Goal: Information Seeking & Learning: Learn about a topic

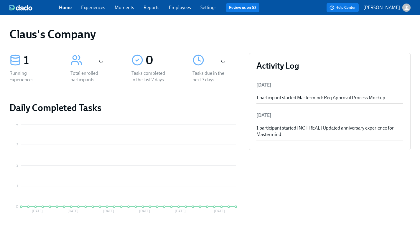
click at [409, 11] on icon "button" at bounding box center [407, 8] width 6 height 6
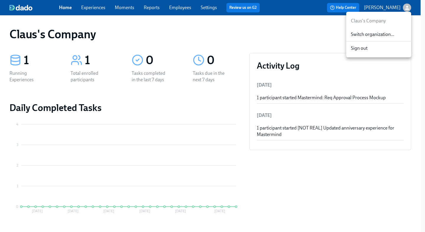
click at [392, 35] on span "Switch organization..." at bounding box center [378, 34] width 55 height 6
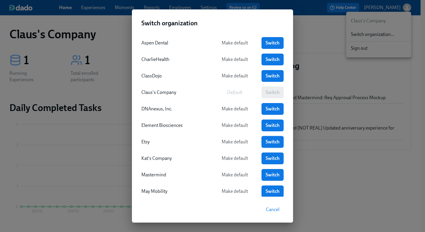
click at [267, 143] on span "Switch" at bounding box center [272, 142] width 14 height 6
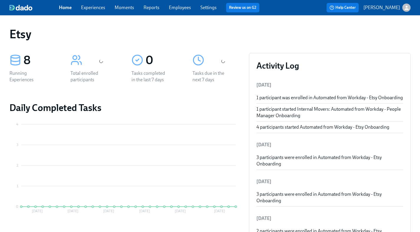
click at [82, 8] on link "Experiences" at bounding box center [93, 8] width 24 height 6
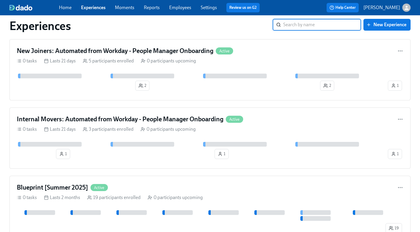
scroll to position [127, 0]
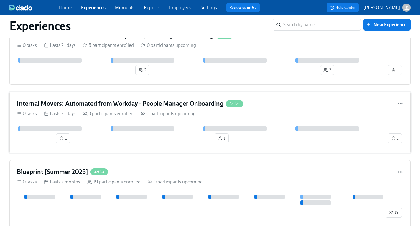
click at [156, 101] on h4 "Internal Movers: Automated from Workday - People Manager Onboarding" at bounding box center [120, 103] width 207 height 9
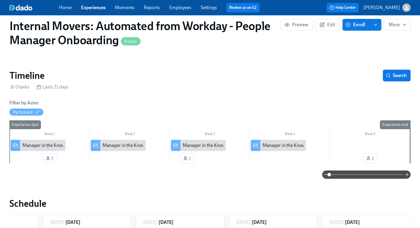
scroll to position [104, 0]
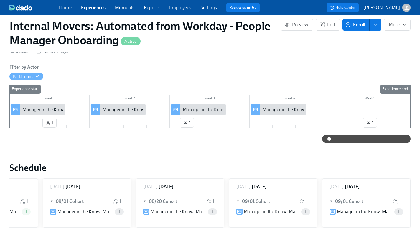
click at [45, 110] on div "Manager in the Know: Manager Onboarding Edition (Part 1)" at bounding box center [82, 109] width 120 height 6
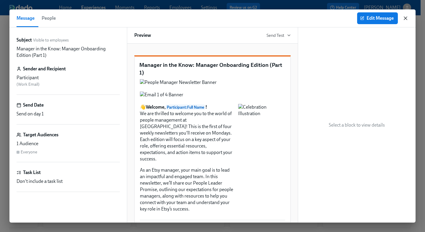
click at [408, 19] on icon "button" at bounding box center [405, 18] width 6 height 6
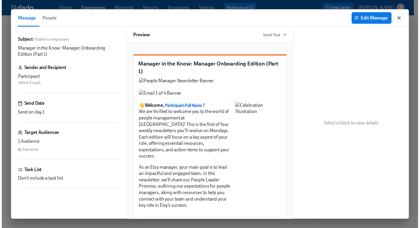
scroll to position [0, 708]
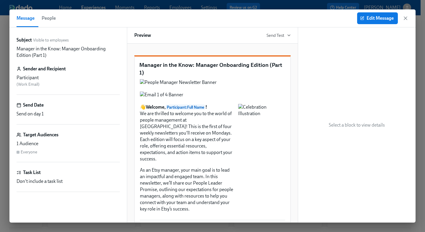
click at [409, 18] on div "Message People Edit Message" at bounding box center [212, 18] width 406 height 18
click at [406, 18] on icon "button" at bounding box center [405, 18] width 6 height 6
click at [406, 18] on icon "button" at bounding box center [405, 18] width 3 height 3
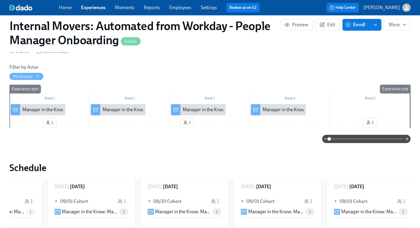
click at [94, 6] on link "Experiences" at bounding box center [93, 8] width 24 height 6
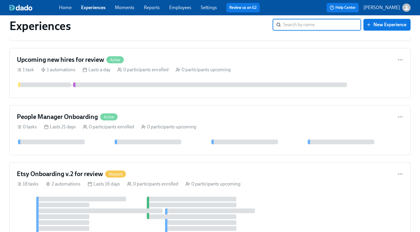
scroll to position [465, 0]
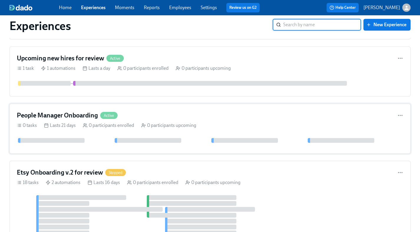
click at [156, 115] on div "People Manager Onboarding Active" at bounding box center [210, 115] width 387 height 9
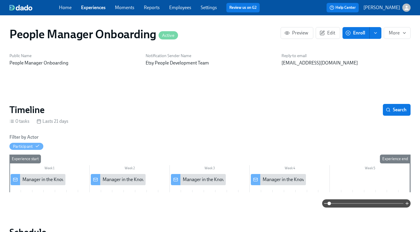
click at [42, 183] on div "Manager in the Know: Manager Onboarding Edition (Part 1)" at bounding box center [38, 179] width 55 height 11
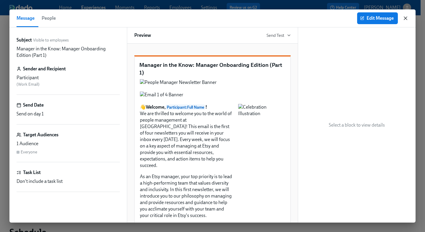
click at [405, 17] on icon "button" at bounding box center [405, 18] width 6 height 6
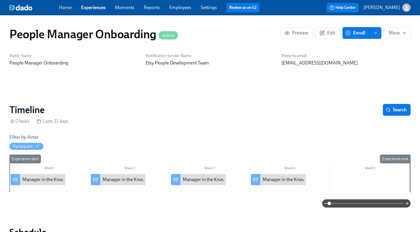
click at [90, 5] on link "Experiences" at bounding box center [93, 8] width 24 height 6
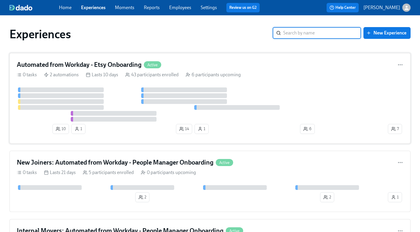
click at [211, 63] on div "Automated from Workday - Etsy Onboarding Active" at bounding box center [210, 64] width 387 height 9
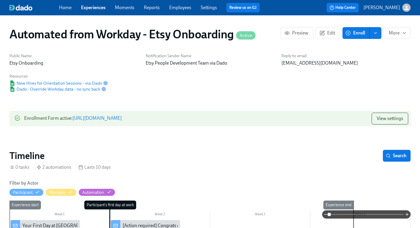
click at [92, 7] on link "Experiences" at bounding box center [93, 8] width 24 height 6
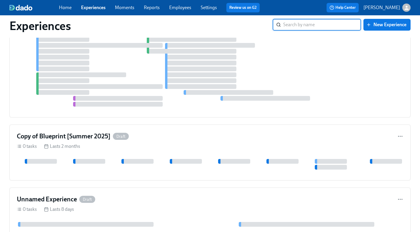
scroll to position [680, 0]
